Goal: Use online tool/utility: Utilize a website feature to perform a specific function

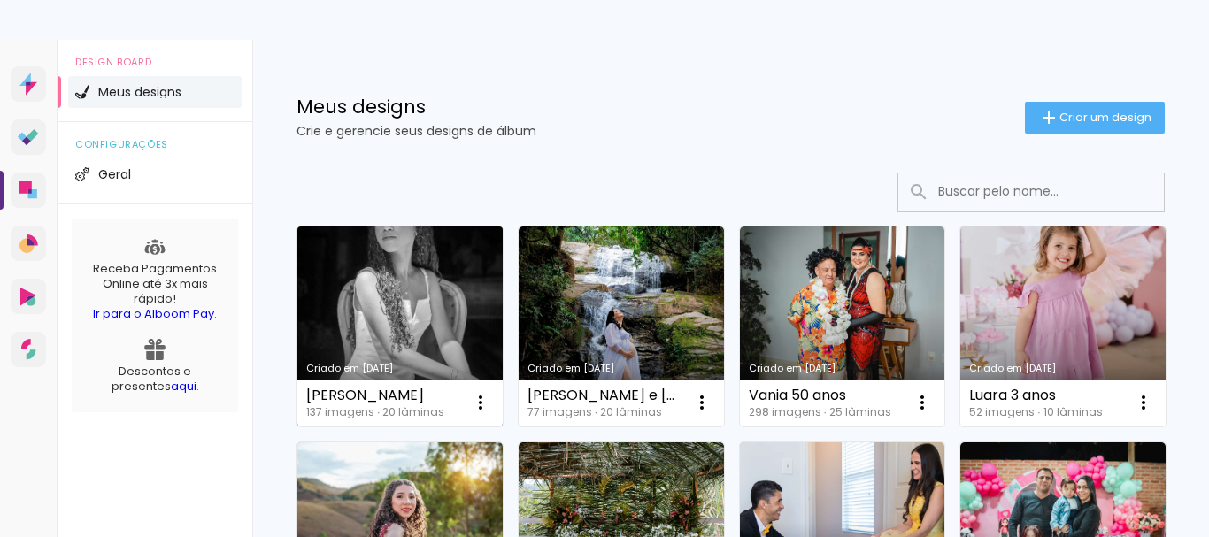
click at [382, 339] on link "Criado em [DATE]" at bounding box center [399, 327] width 205 height 200
